Goal: Find contact information: Find contact information

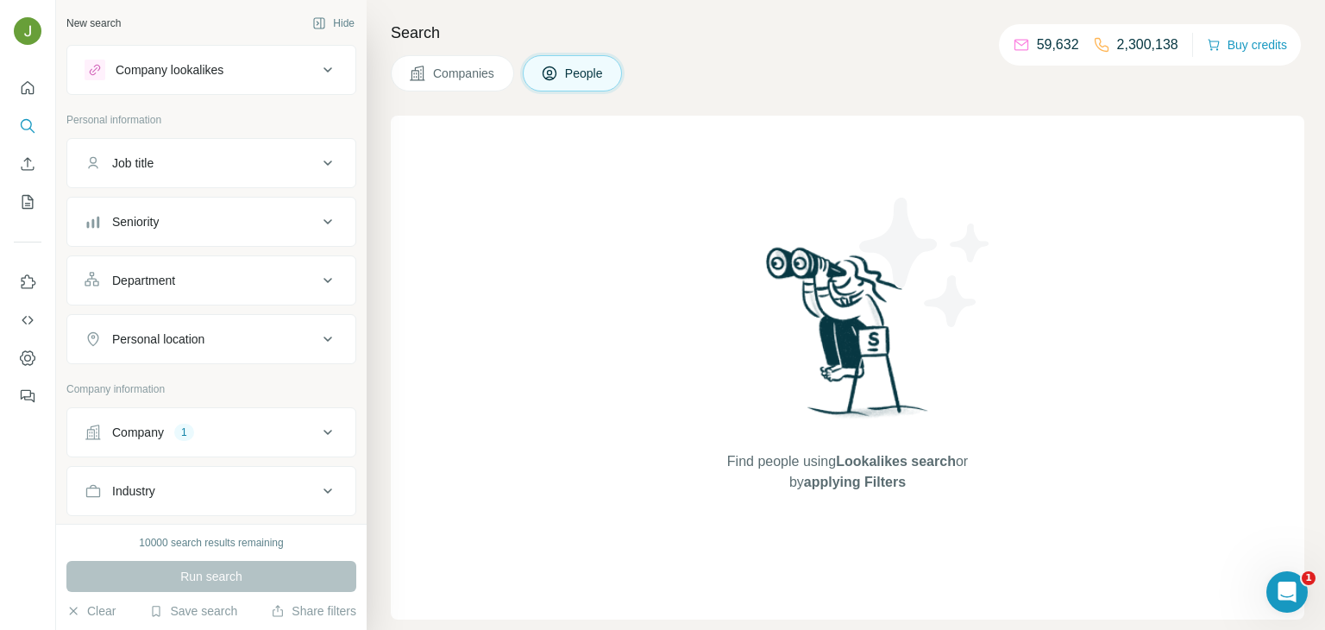
click at [158, 429] on div "Company" at bounding box center [138, 431] width 52 height 17
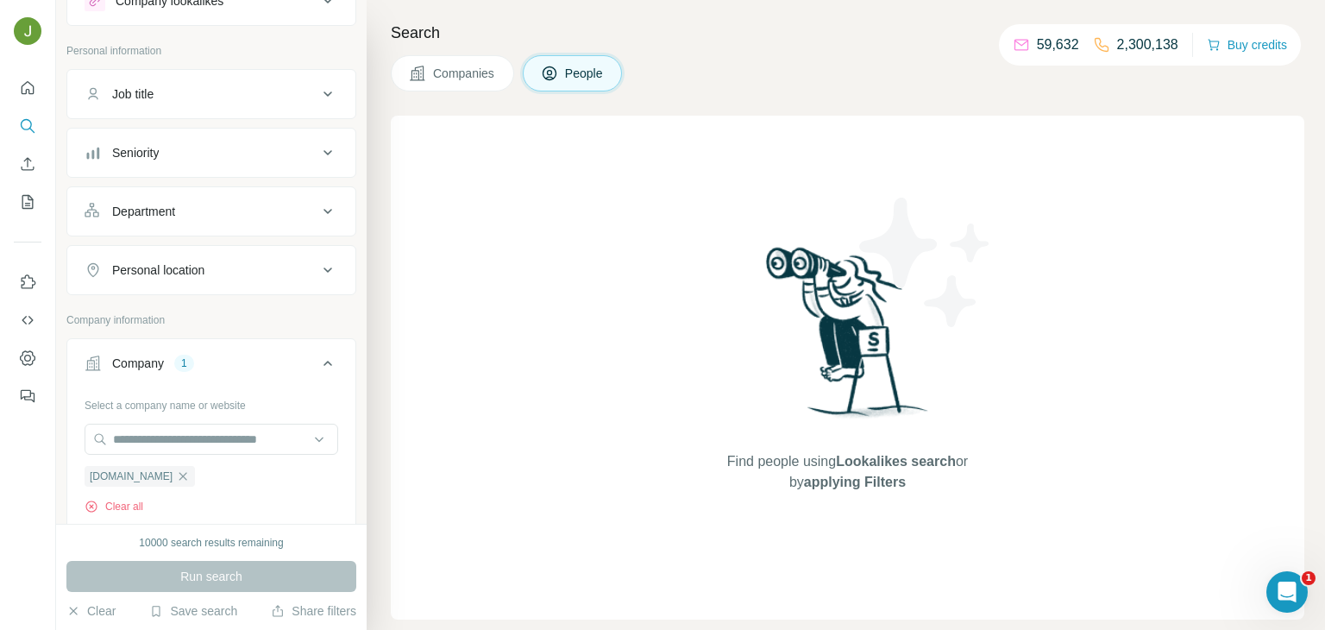
scroll to position [93, 0]
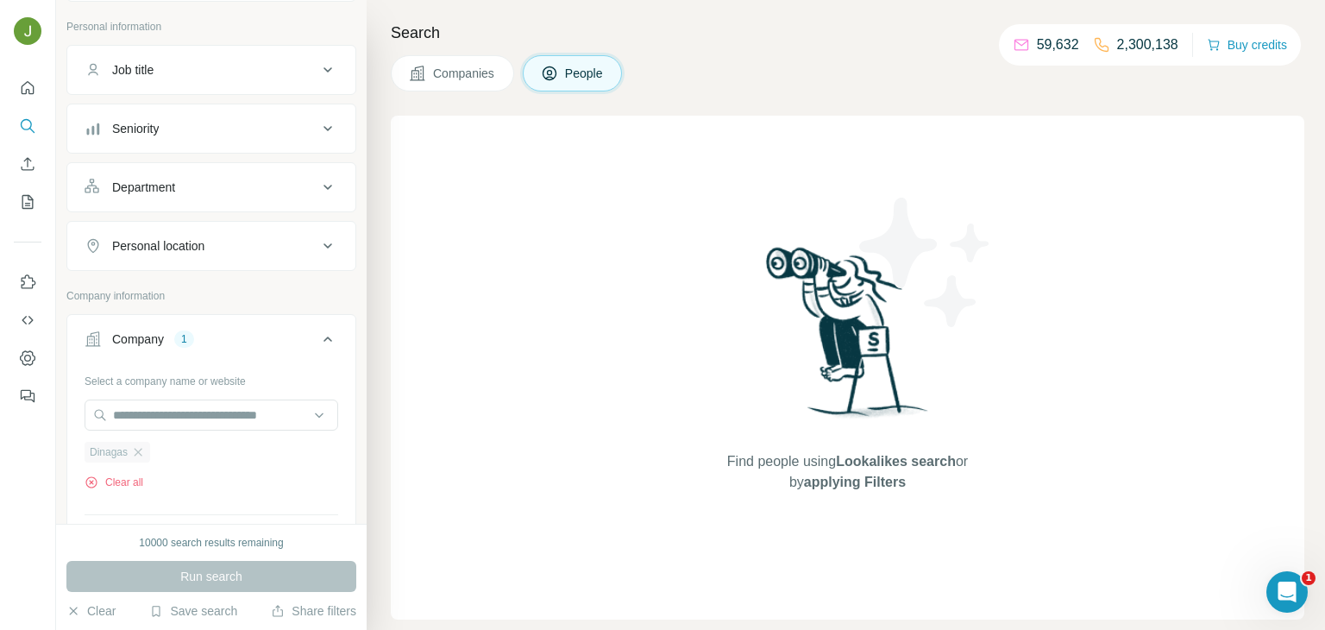
click at [147, 453] on div "Dinagas" at bounding box center [118, 452] width 66 height 21
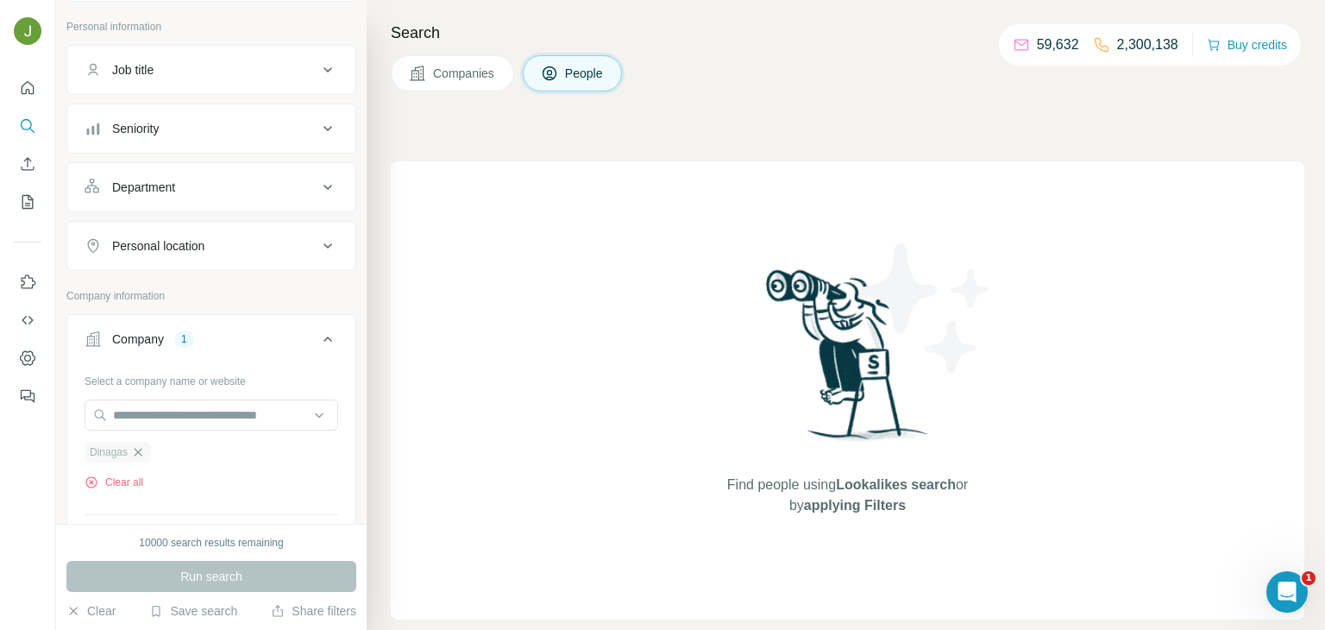
scroll to position [0, 0]
click at [134, 447] on icon "button" at bounding box center [138, 452] width 14 height 14
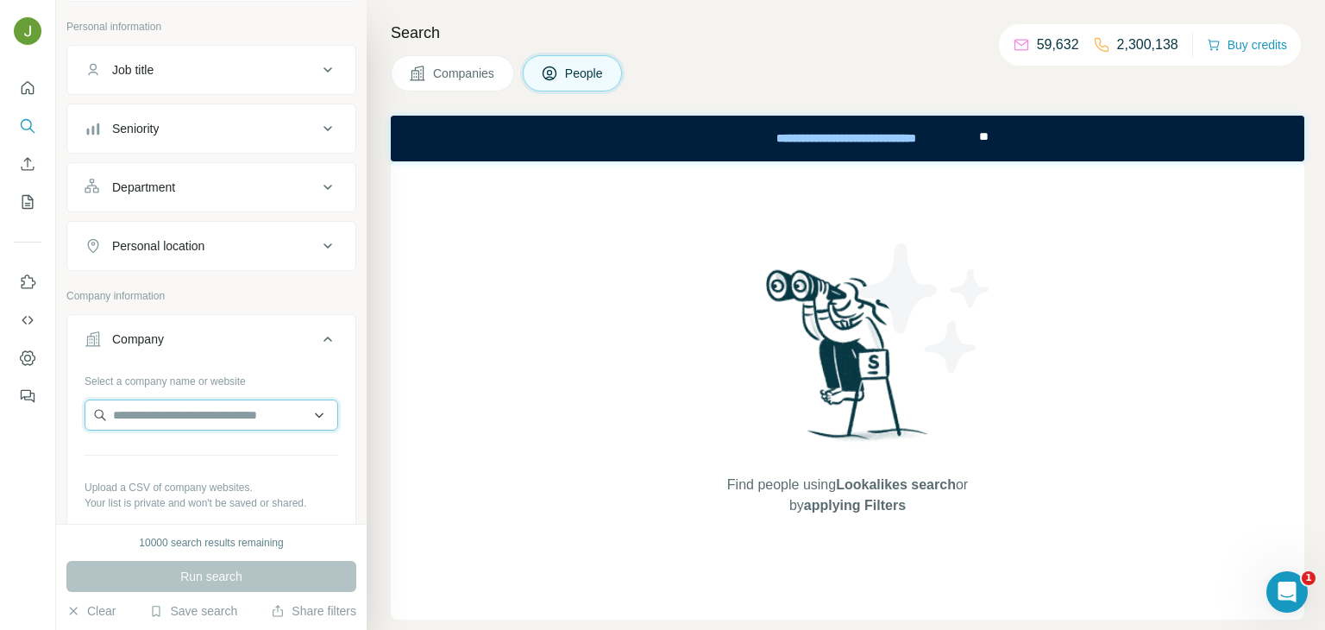
click at [135, 417] on input "text" at bounding box center [212, 414] width 254 height 31
paste input "**********"
paste input "text"
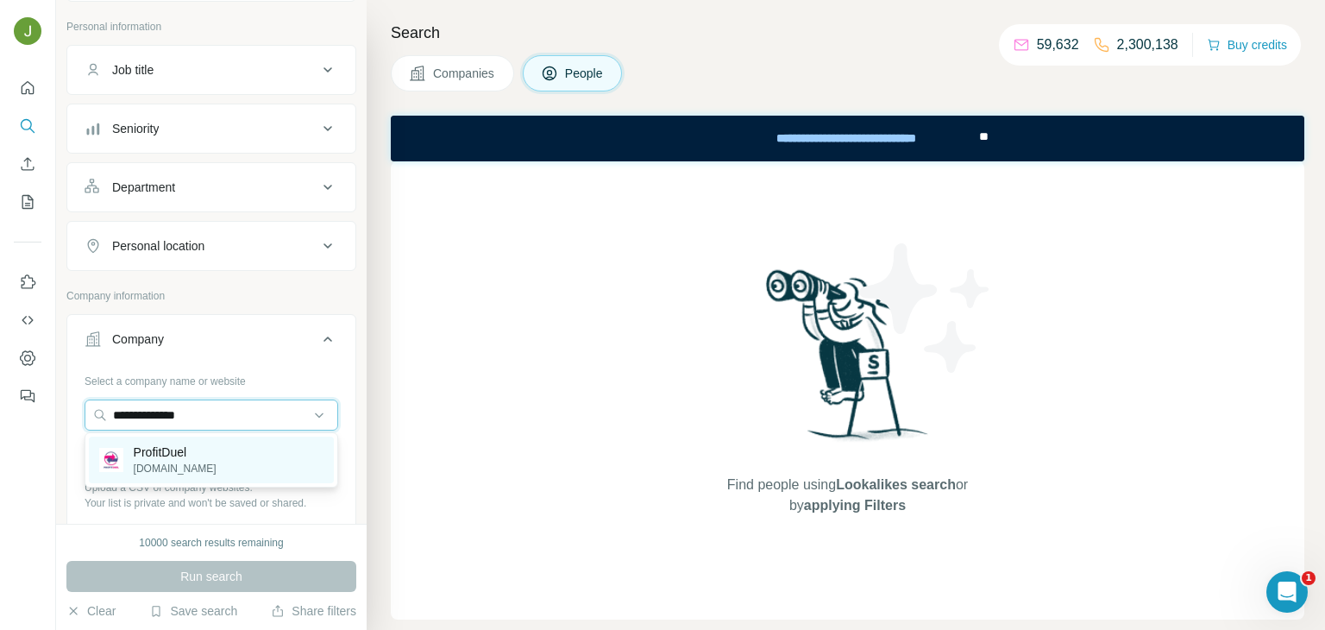
type input "**********"
click at [177, 461] on p "[DOMAIN_NAME]" at bounding box center [175, 469] width 83 height 16
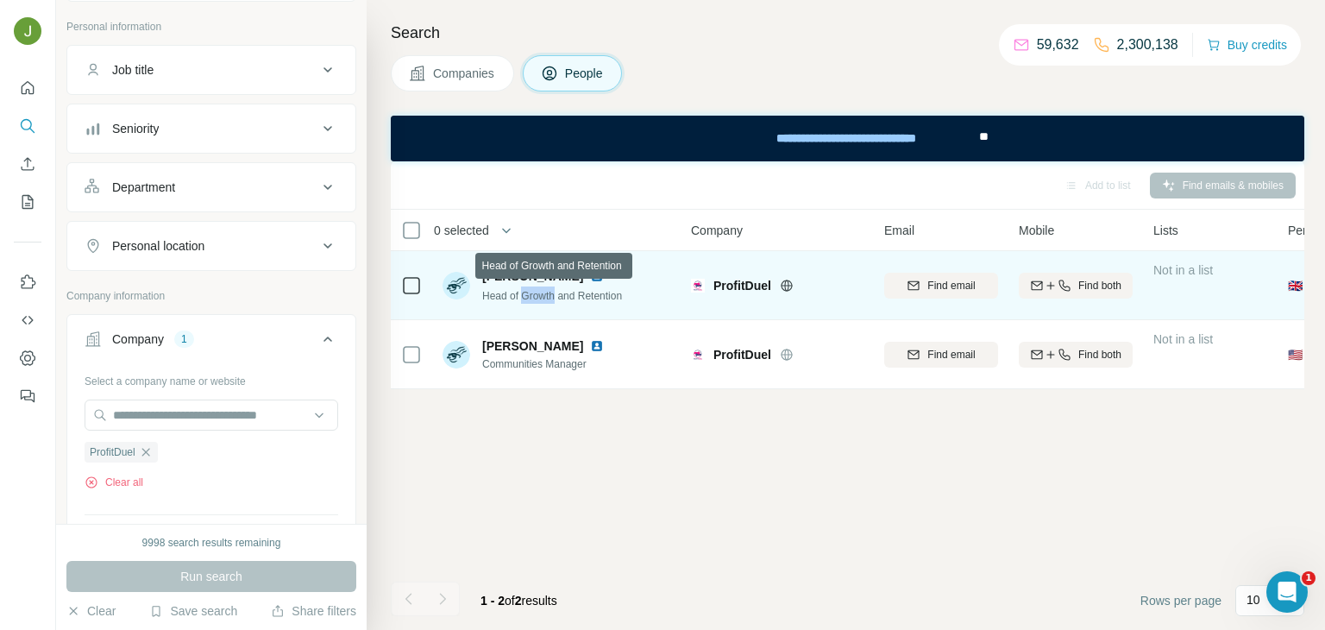
drag, startPoint x: 559, startPoint y: 295, endPoint x: 522, endPoint y: 291, distance: 37.3
click at [522, 291] on span "Head of Growth and Retention" at bounding box center [552, 296] width 140 height 12
copy span "Growth"
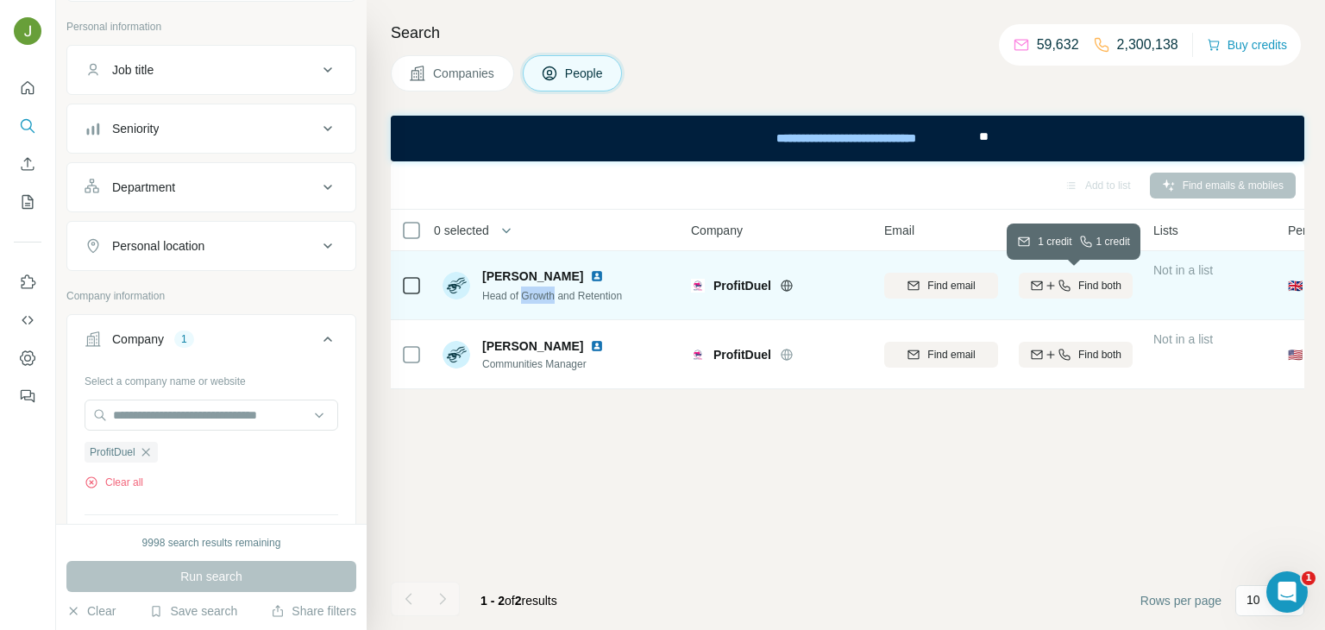
click at [1121, 288] on span "Find both" at bounding box center [1099, 286] width 43 height 16
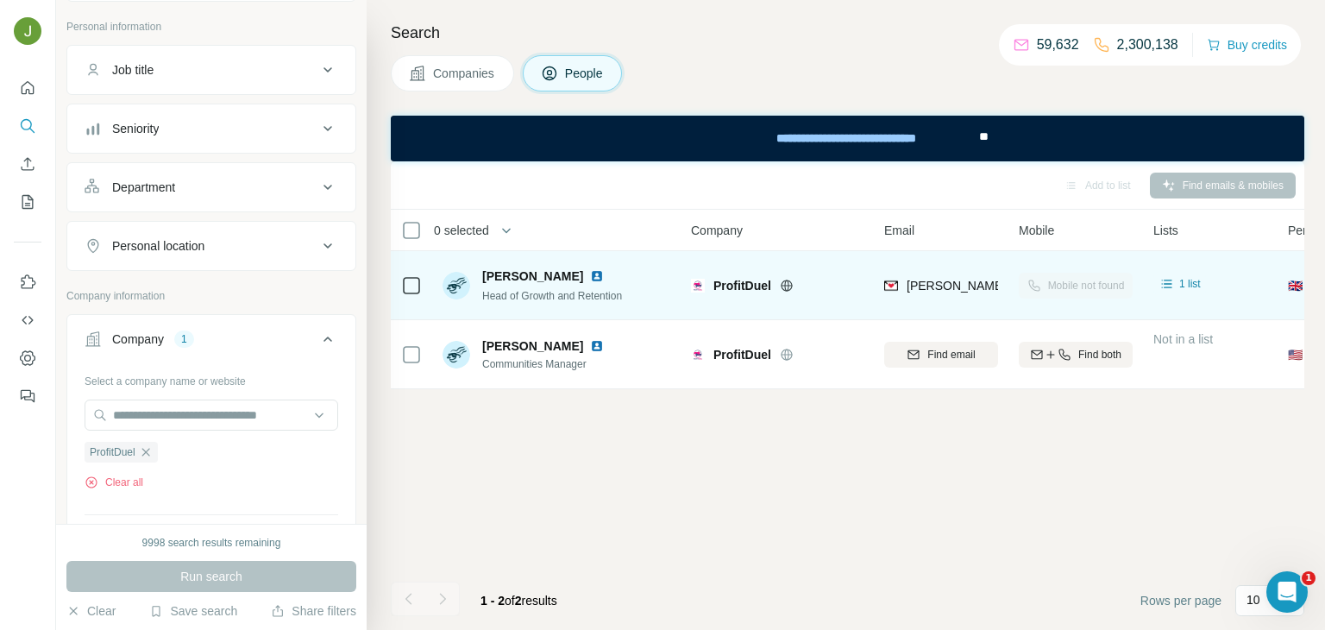
click at [604, 276] on img at bounding box center [597, 276] width 14 height 14
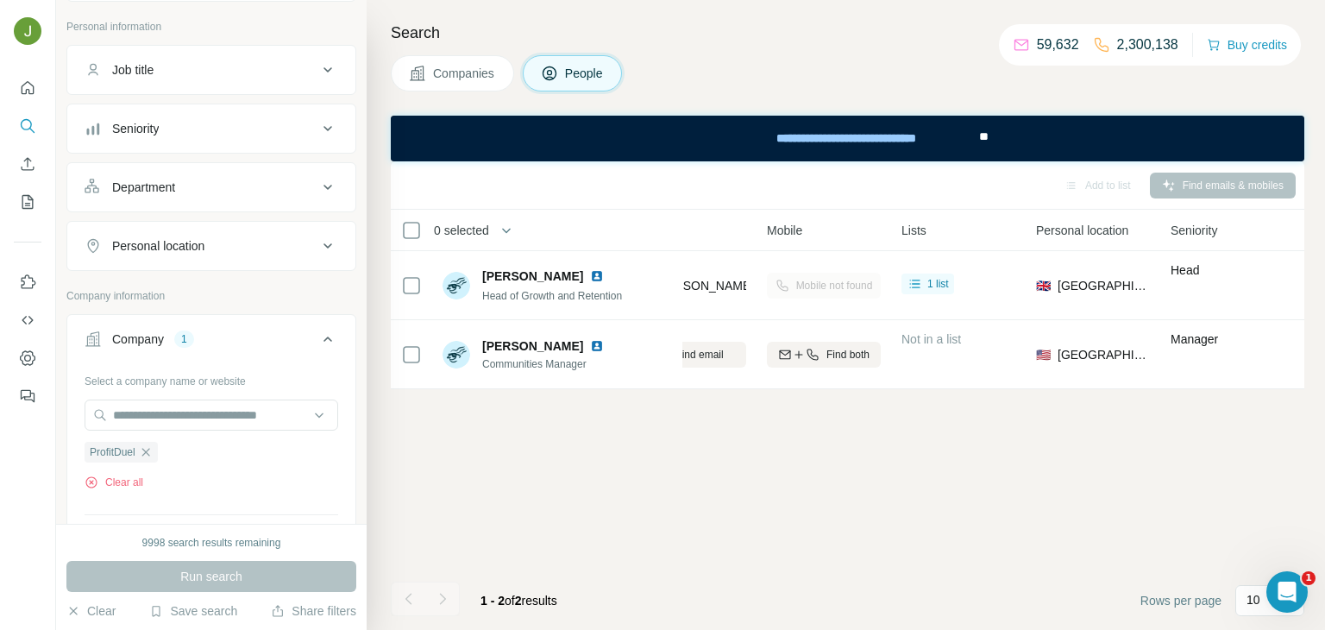
scroll to position [0, 258]
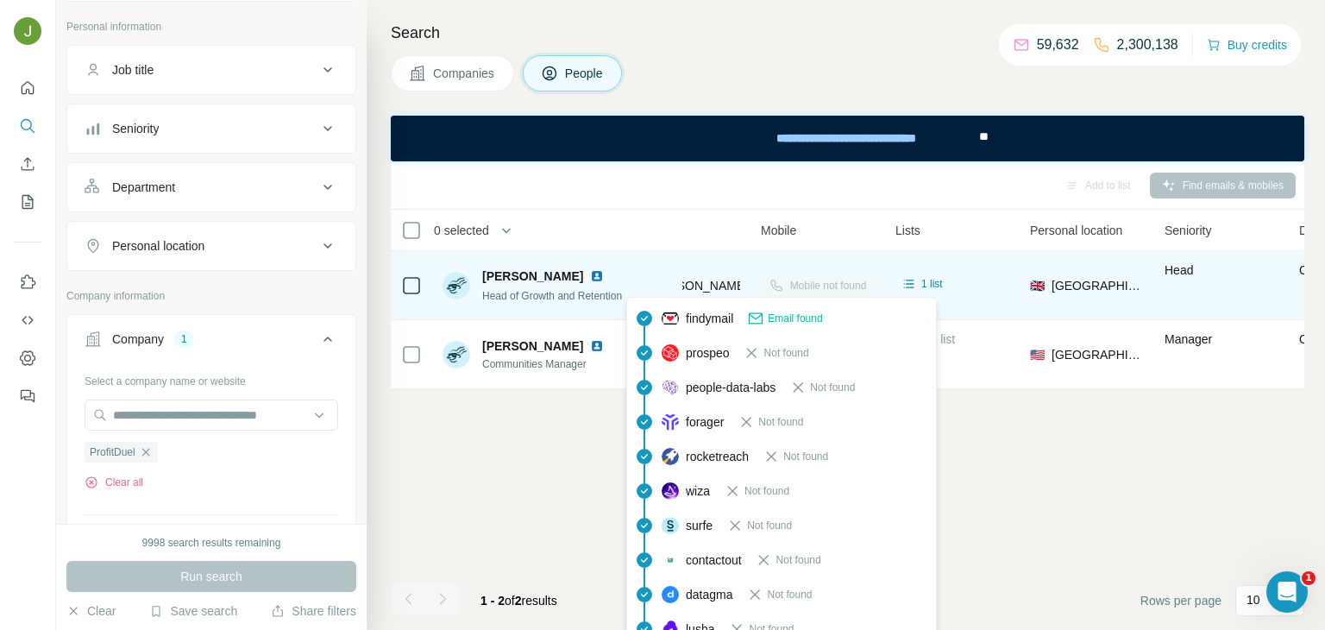
click at [724, 283] on span "[PERSON_NAME][EMAIL_ADDRESS][DOMAIN_NAME]" at bounding box center [801, 286] width 304 height 14
copy tr "[PERSON_NAME][EMAIL_ADDRESS][DOMAIN_NAME]"
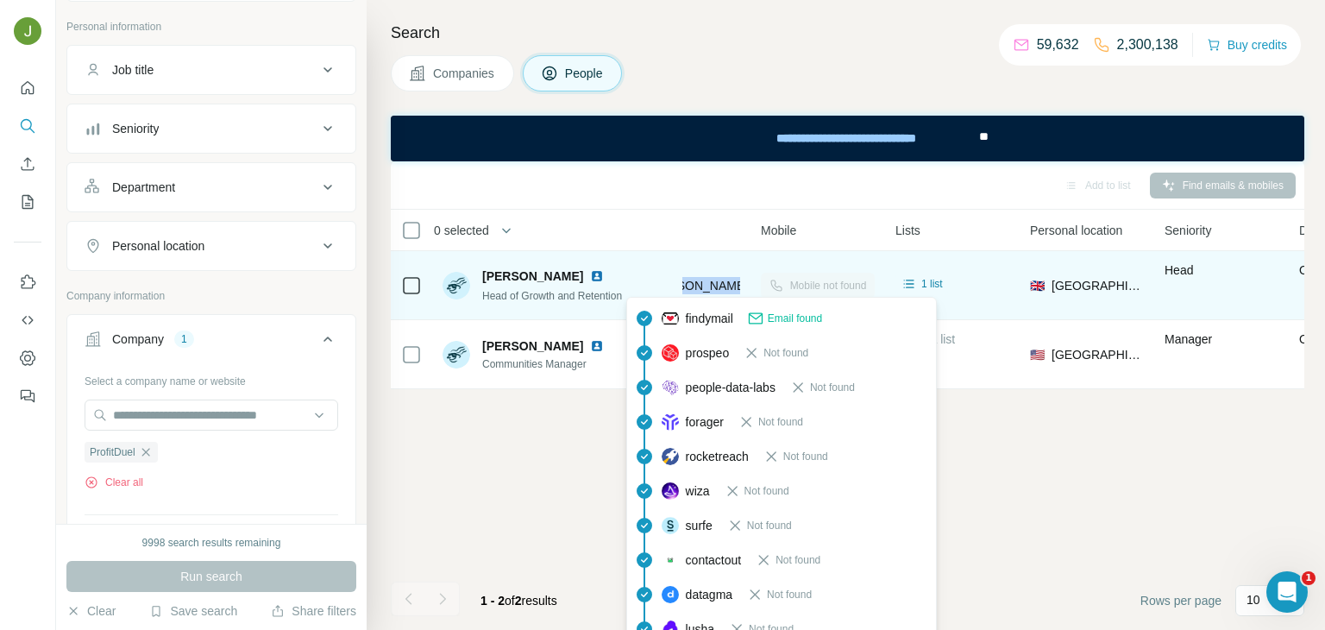
click at [517, 295] on span "Head of Growth and Retention" at bounding box center [552, 296] width 140 height 12
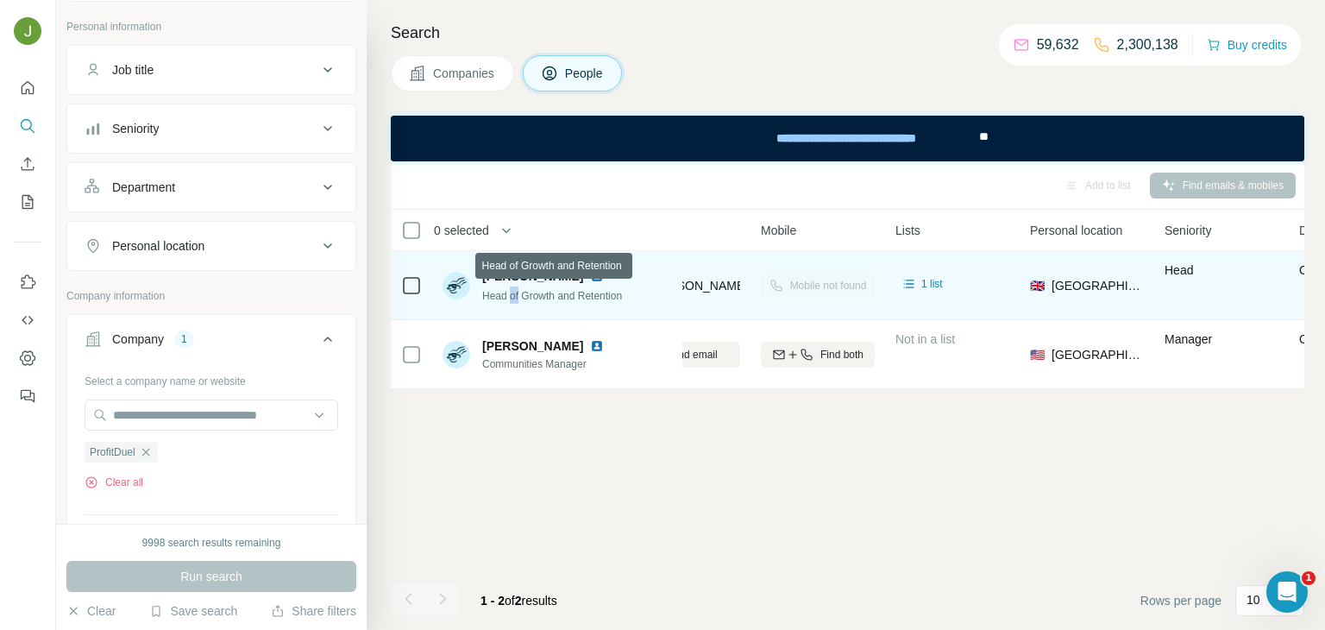
click at [517, 295] on span "Head of Growth and Retention" at bounding box center [552, 296] width 140 height 12
copy span "Head of Growth and Retention"
click at [523, 274] on span "[PERSON_NAME]" at bounding box center [532, 275] width 101 height 17
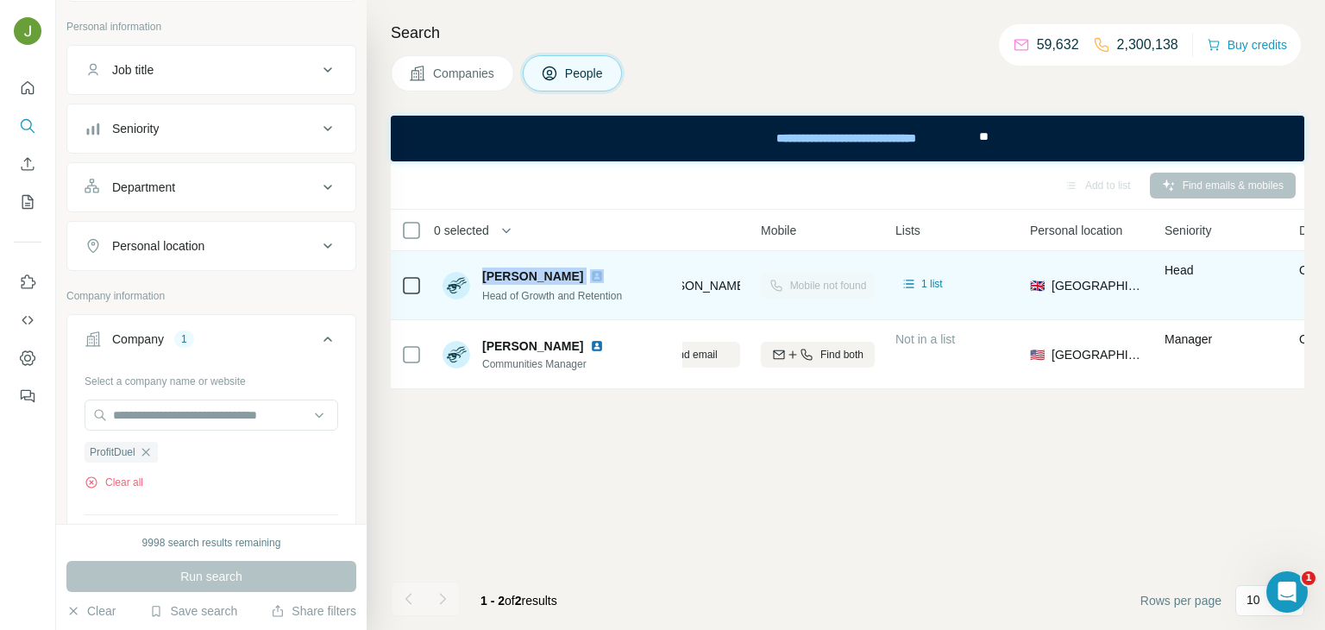
copy span "[PERSON_NAME]"
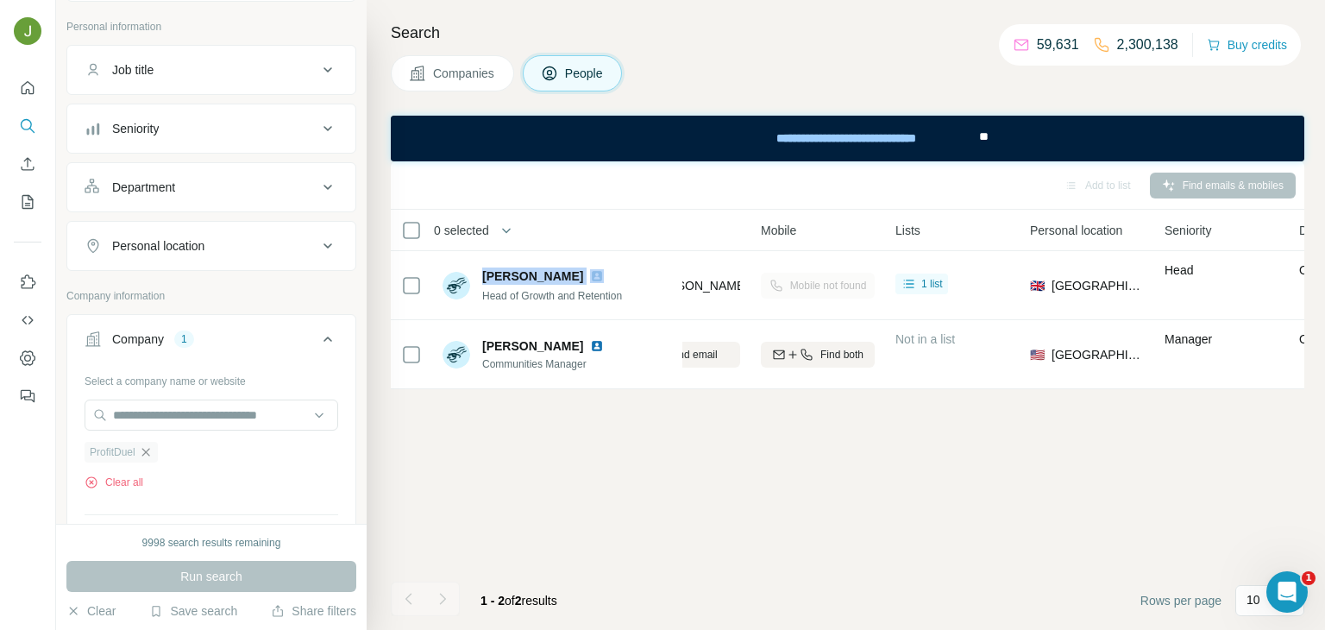
click at [151, 451] on icon "button" at bounding box center [146, 452] width 14 height 14
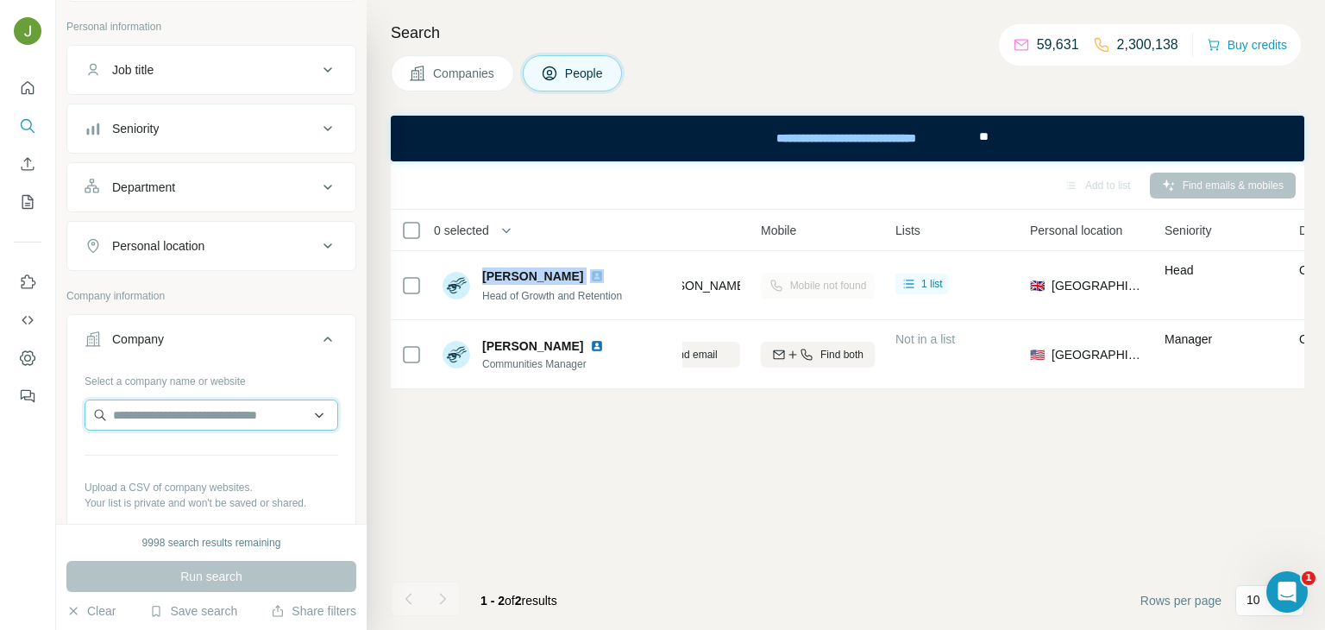
click at [133, 417] on input "text" at bounding box center [212, 414] width 254 height 31
paste input "**********"
click at [192, 409] on input "**********" at bounding box center [212, 414] width 254 height 31
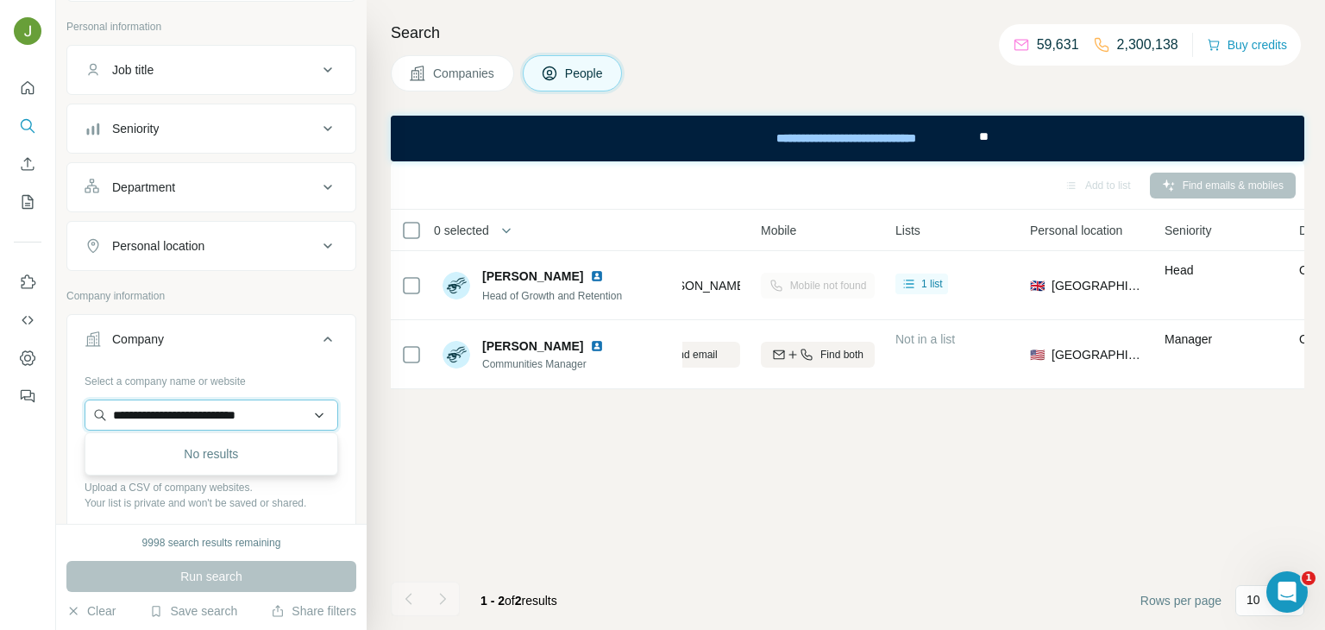
paste input "text"
type input "**********"
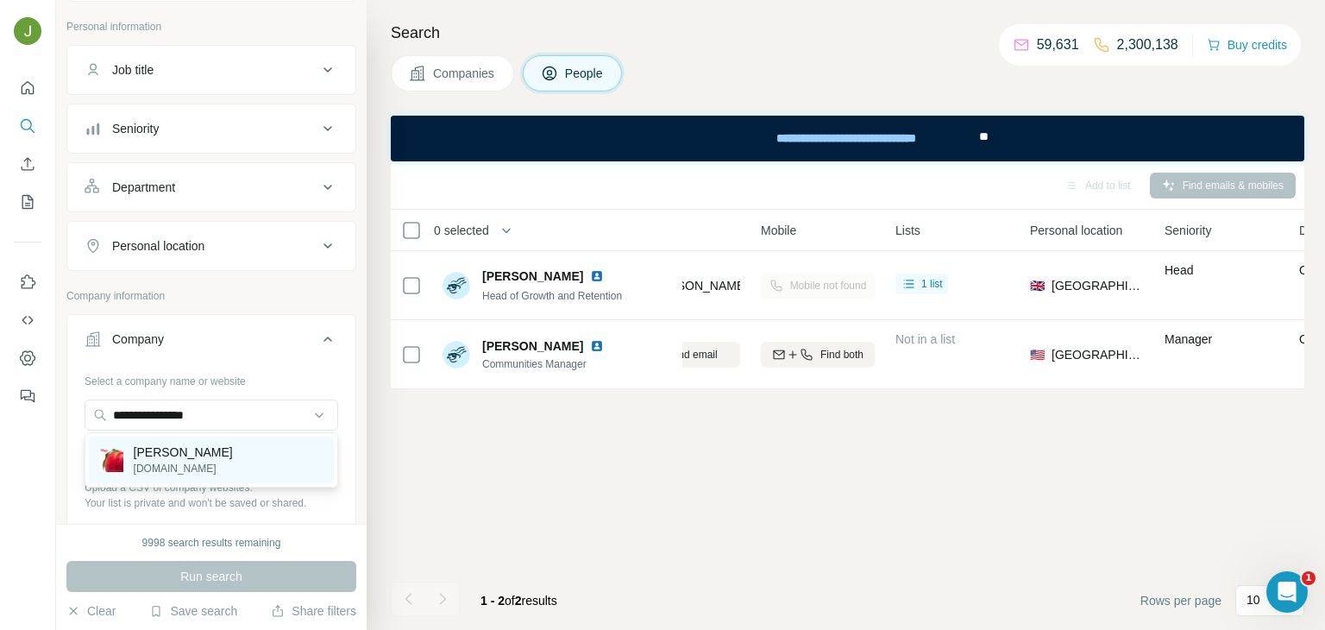
click at [192, 477] on div "[PERSON_NAME] [DOMAIN_NAME]" at bounding box center [211, 459] width 245 height 47
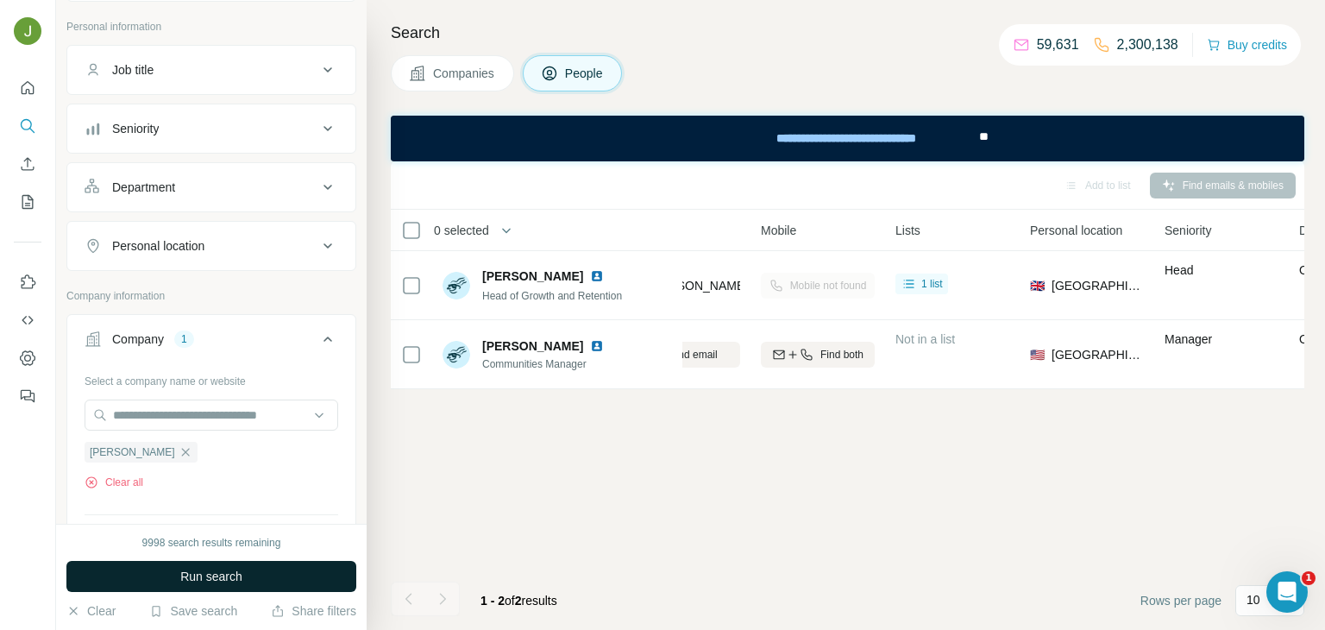
click at [204, 586] on button "Run search" at bounding box center [211, 576] width 290 height 31
